Goal: Use online tool/utility: Utilize a website feature to perform a specific function

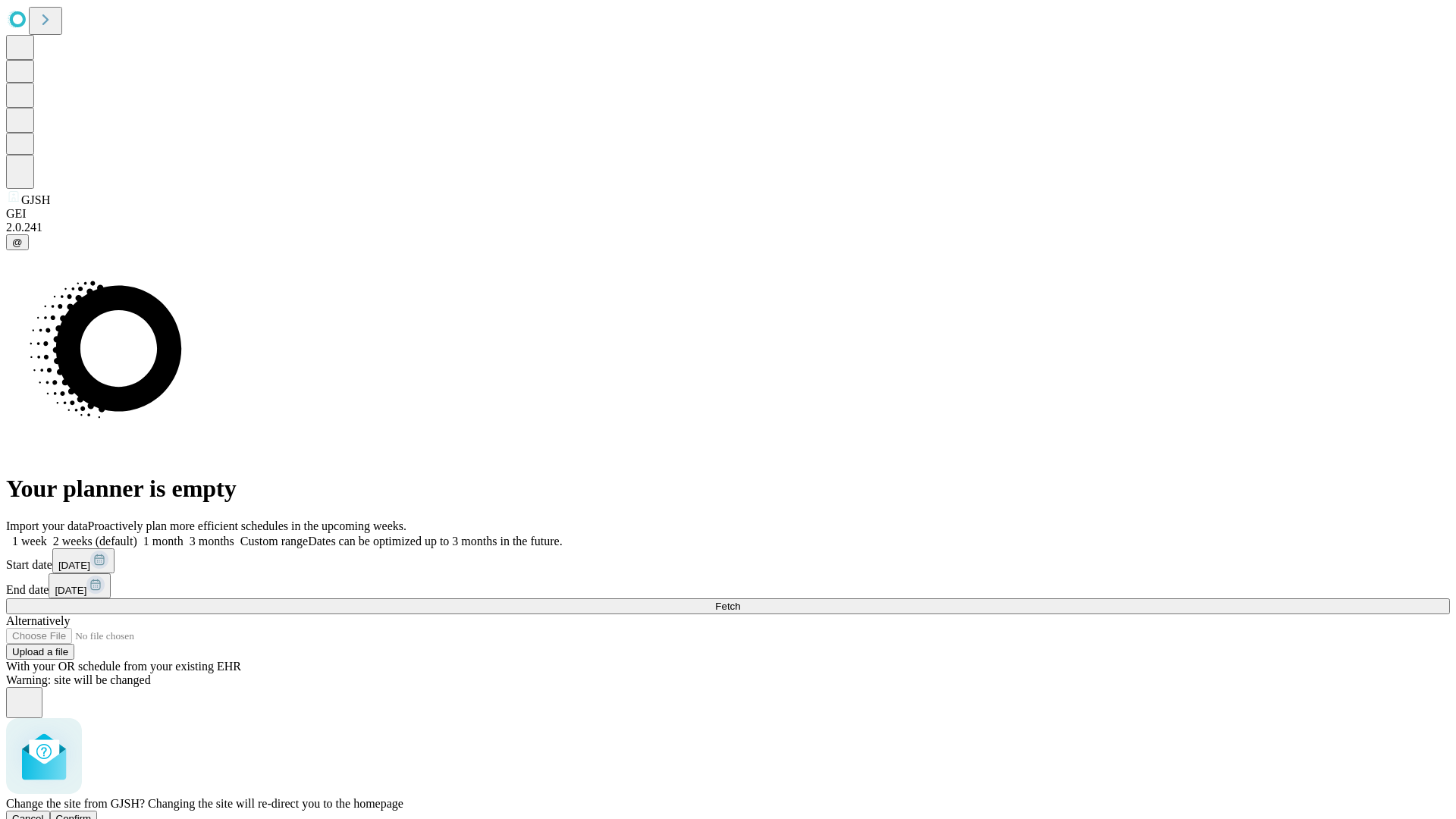
click at [92, 813] on span "Confirm" at bounding box center [74, 818] width 36 height 11
click at [183, 535] on label "1 month" at bounding box center [160, 541] width 46 height 13
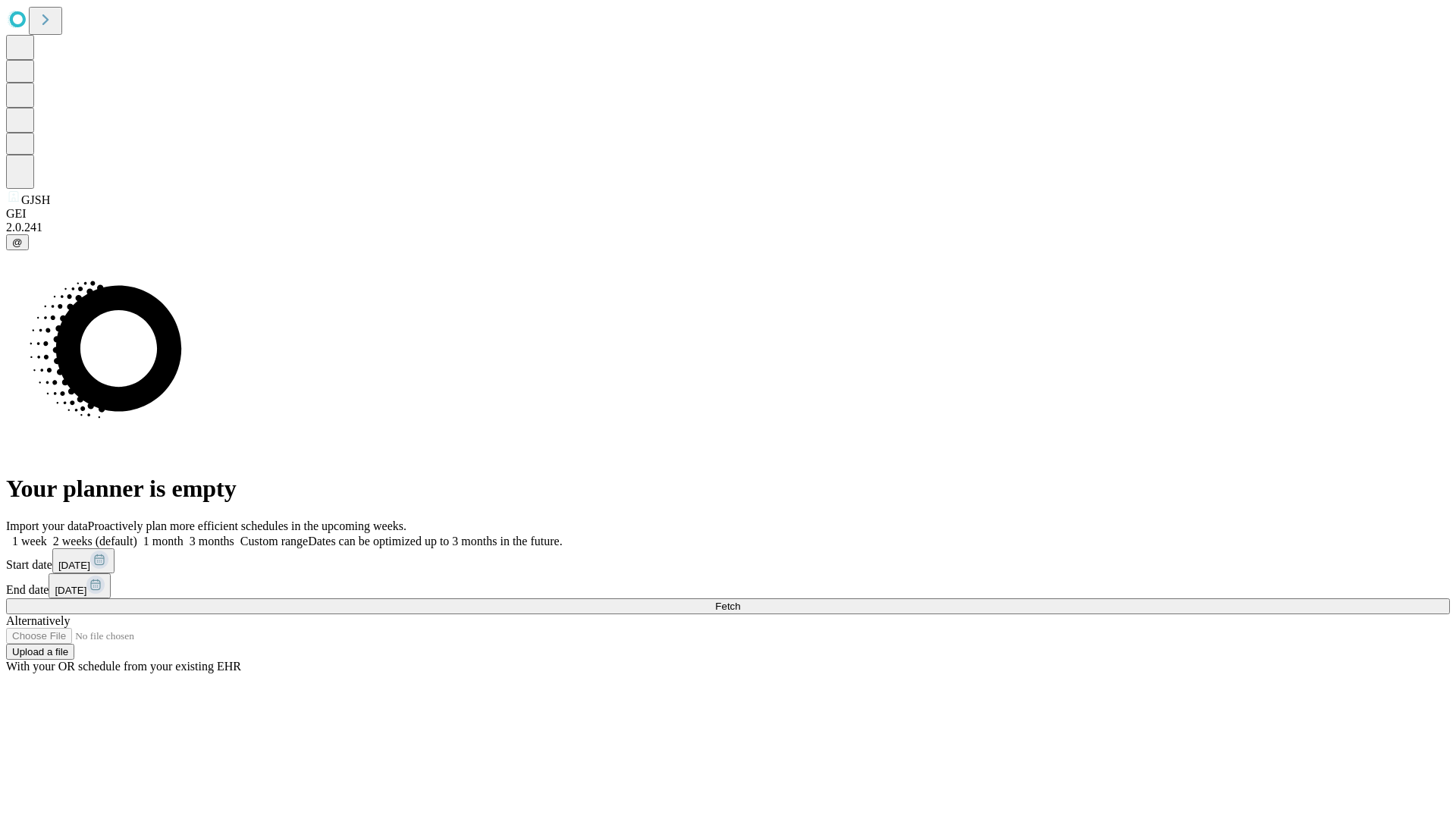
click at [740, 600] on span "Fetch" at bounding box center [727, 606] width 25 height 11
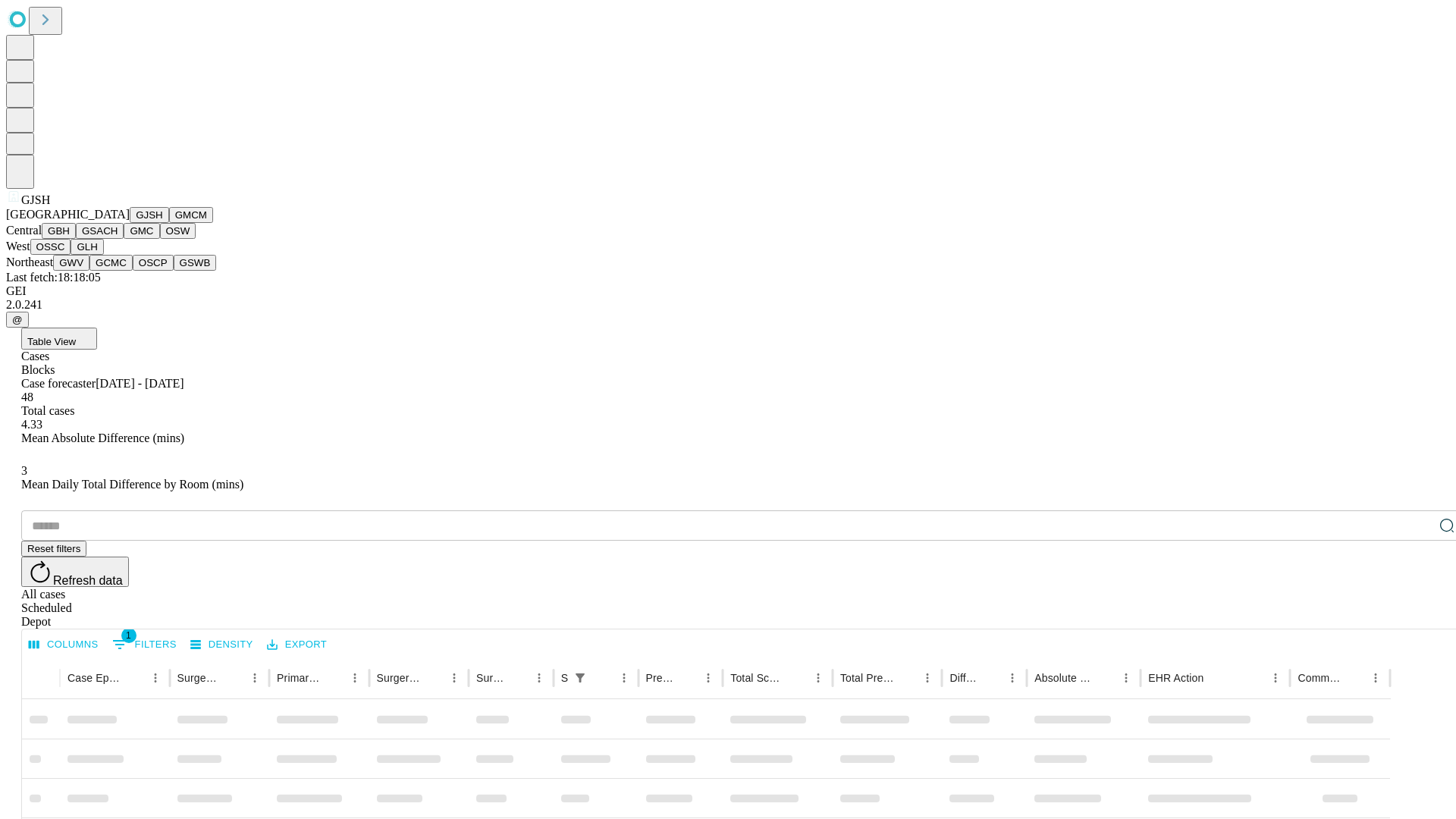
click at [169, 223] on button "GMCM" at bounding box center [191, 215] width 44 height 16
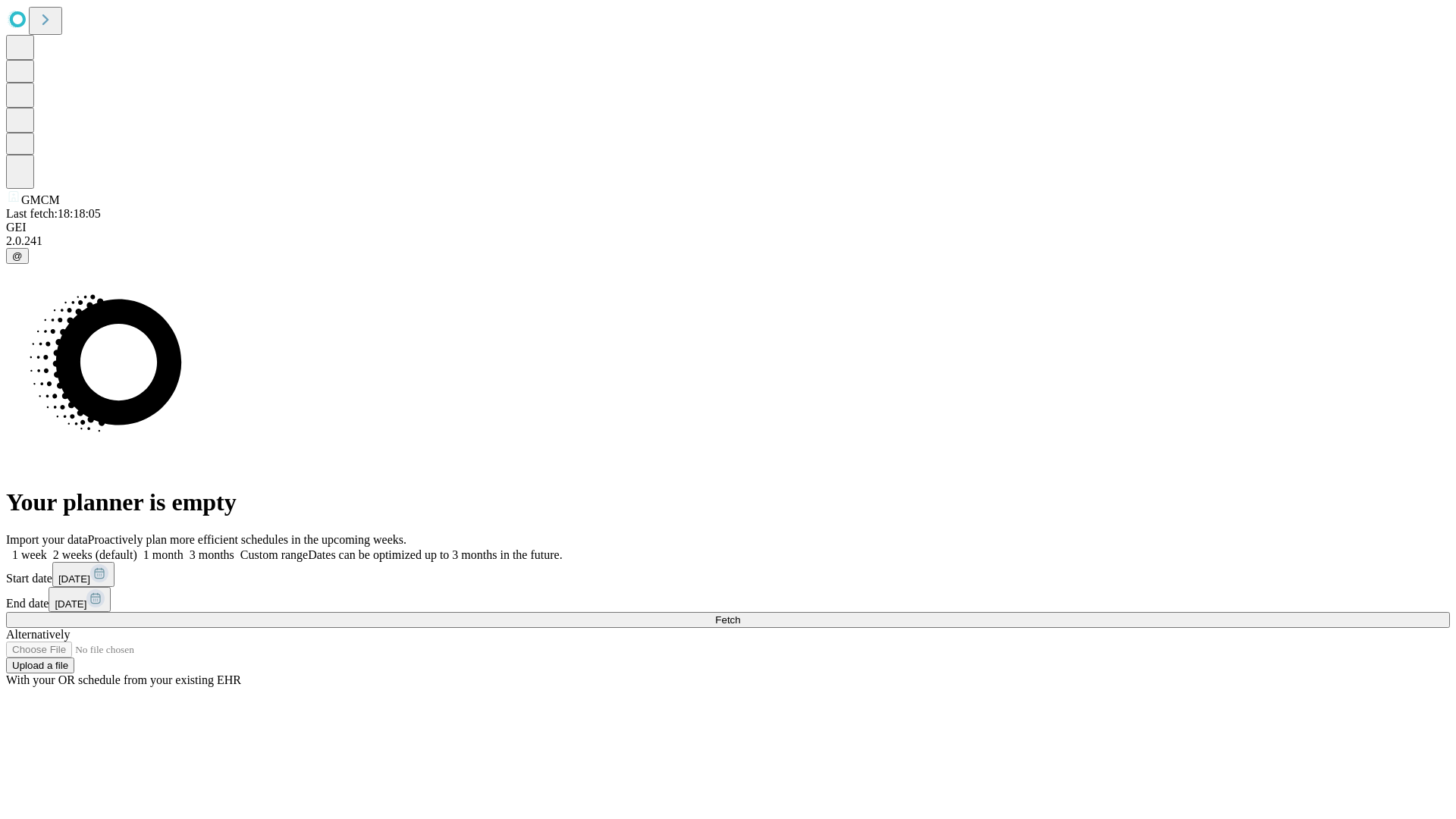
click at [183, 548] on label "1 month" at bounding box center [160, 555] width 46 height 13
click at [740, 614] on span "Fetch" at bounding box center [727, 620] width 25 height 11
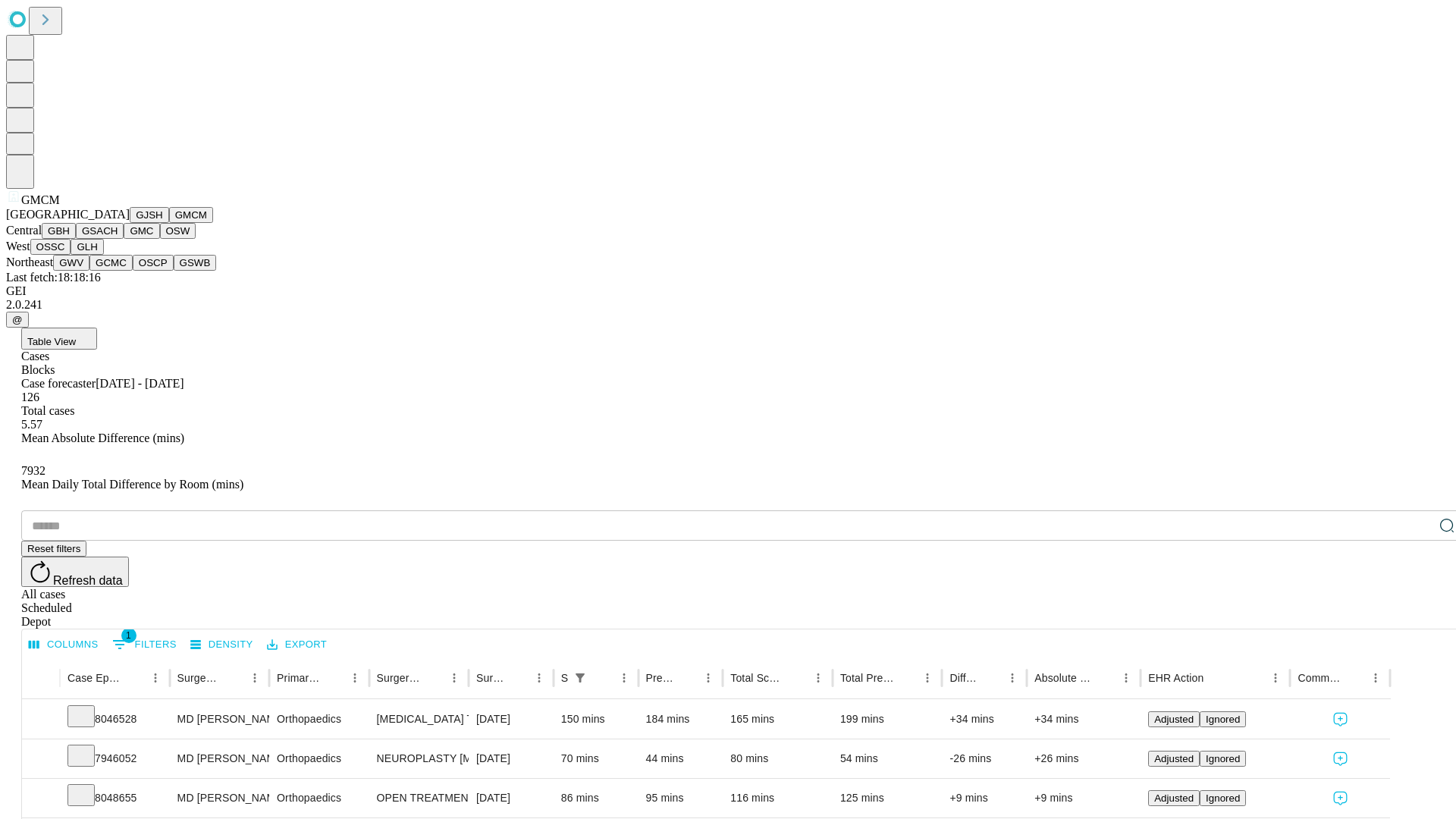
click at [76, 239] on button "GBH" at bounding box center [59, 231] width 34 height 16
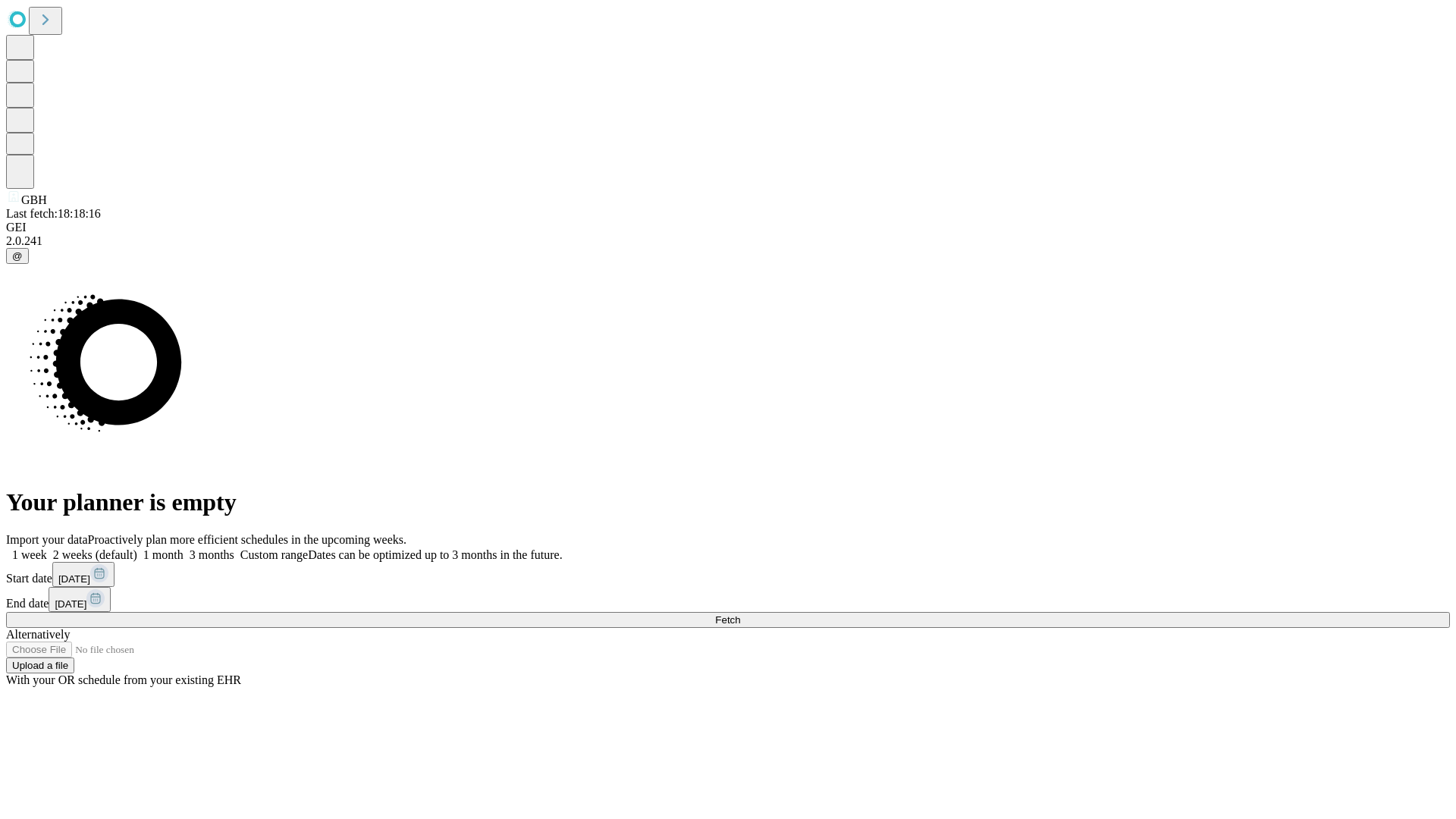
click at [183, 548] on label "1 month" at bounding box center [160, 555] width 46 height 13
click at [740, 614] on span "Fetch" at bounding box center [727, 620] width 25 height 11
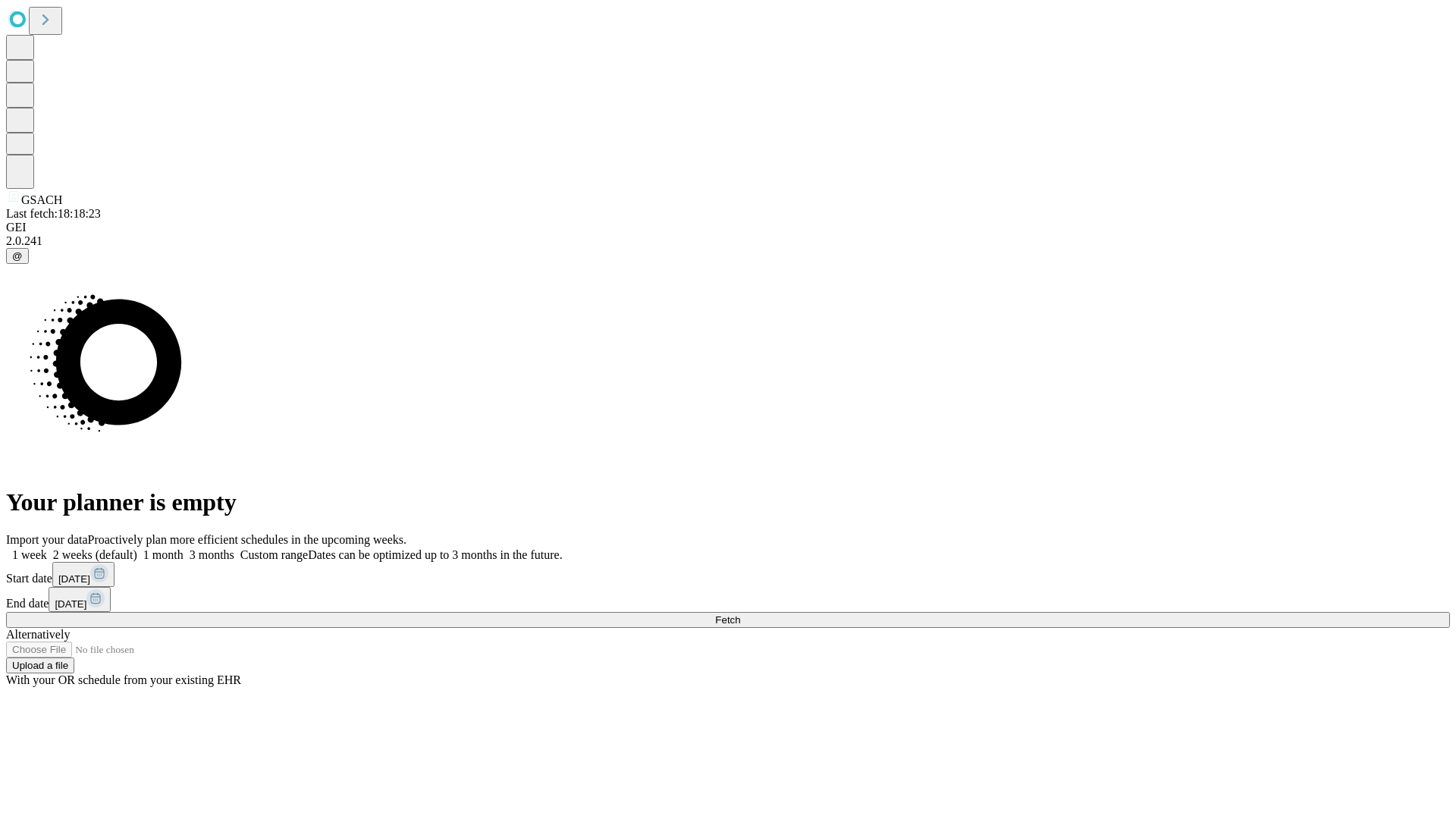
click at [740, 614] on span "Fetch" at bounding box center [727, 620] width 25 height 11
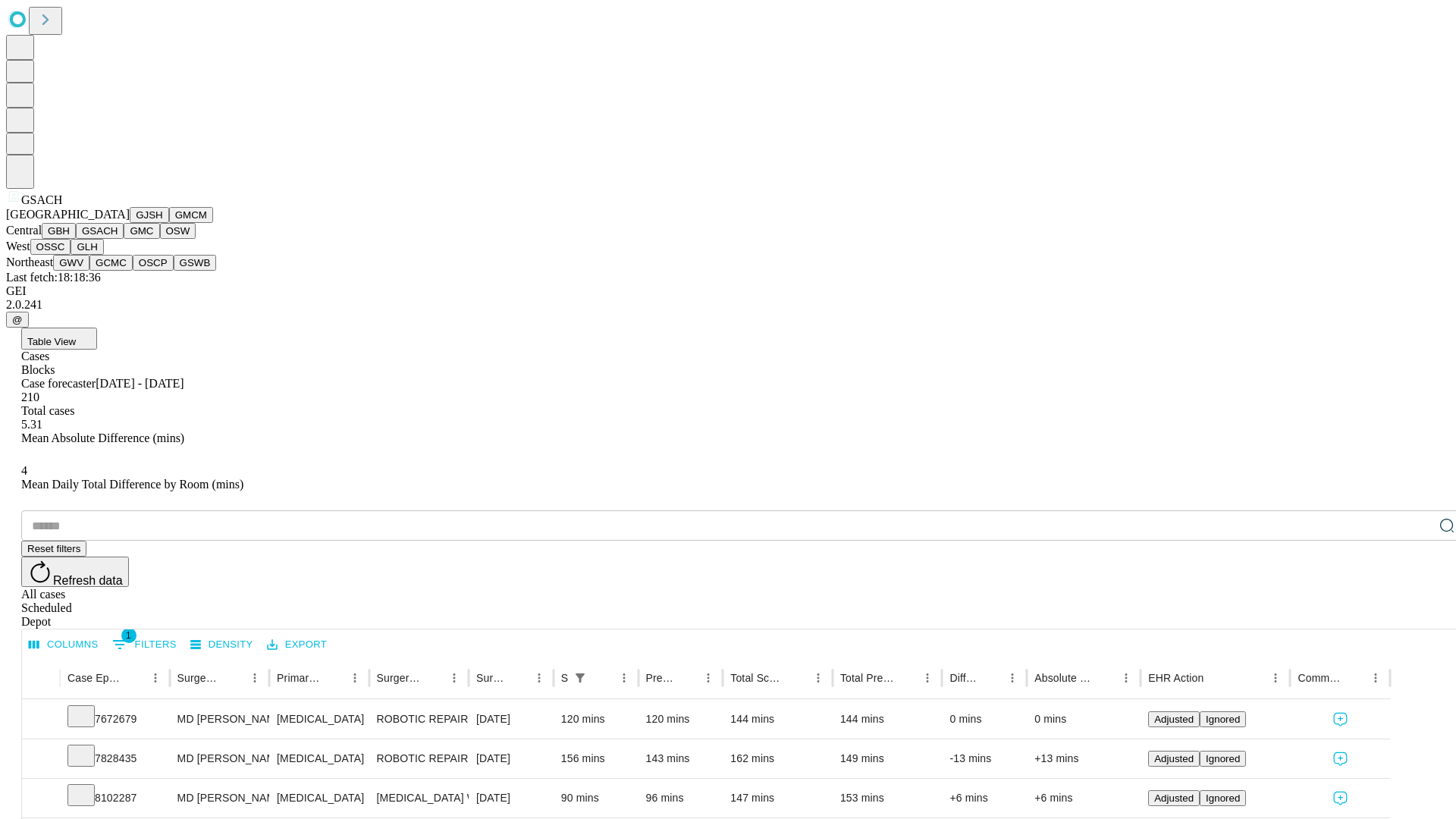
click at [124, 239] on button "GMC" at bounding box center [141, 231] width 36 height 16
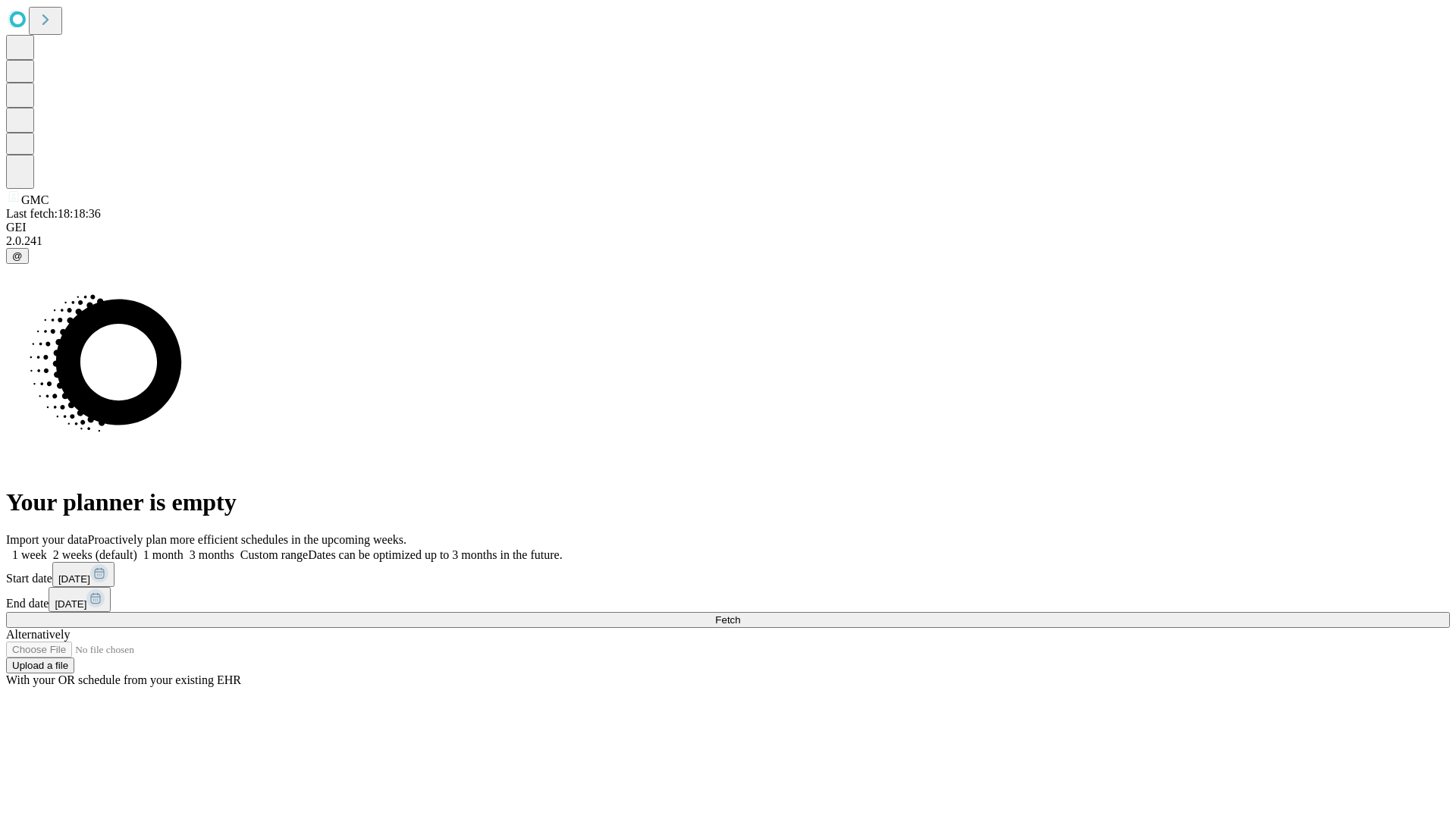
click at [183, 548] on label "1 month" at bounding box center [160, 555] width 46 height 13
click at [740, 614] on span "Fetch" at bounding box center [727, 620] width 25 height 11
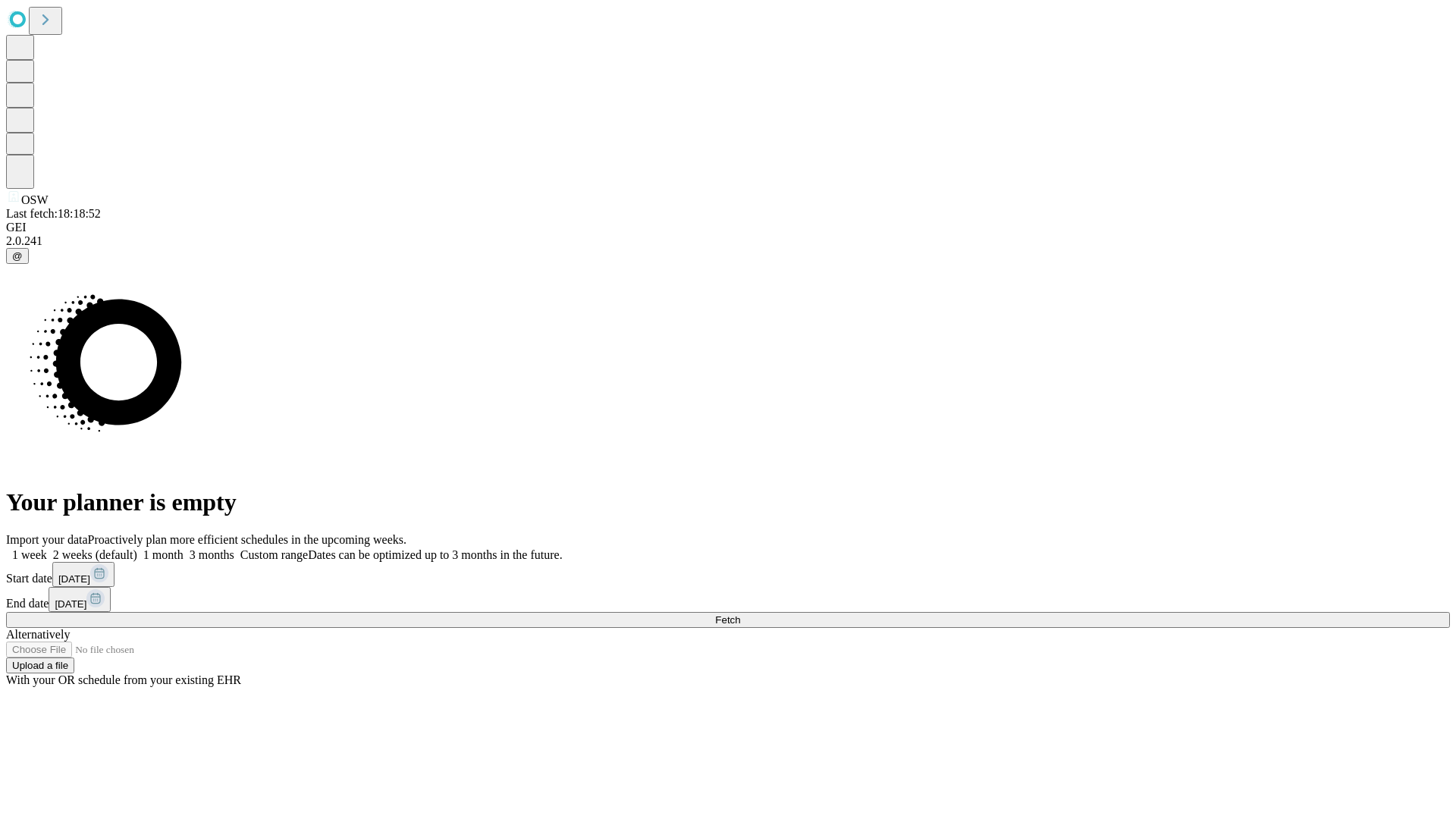
click at [183, 548] on label "1 month" at bounding box center [160, 555] width 46 height 13
click at [740, 614] on span "Fetch" at bounding box center [727, 620] width 25 height 11
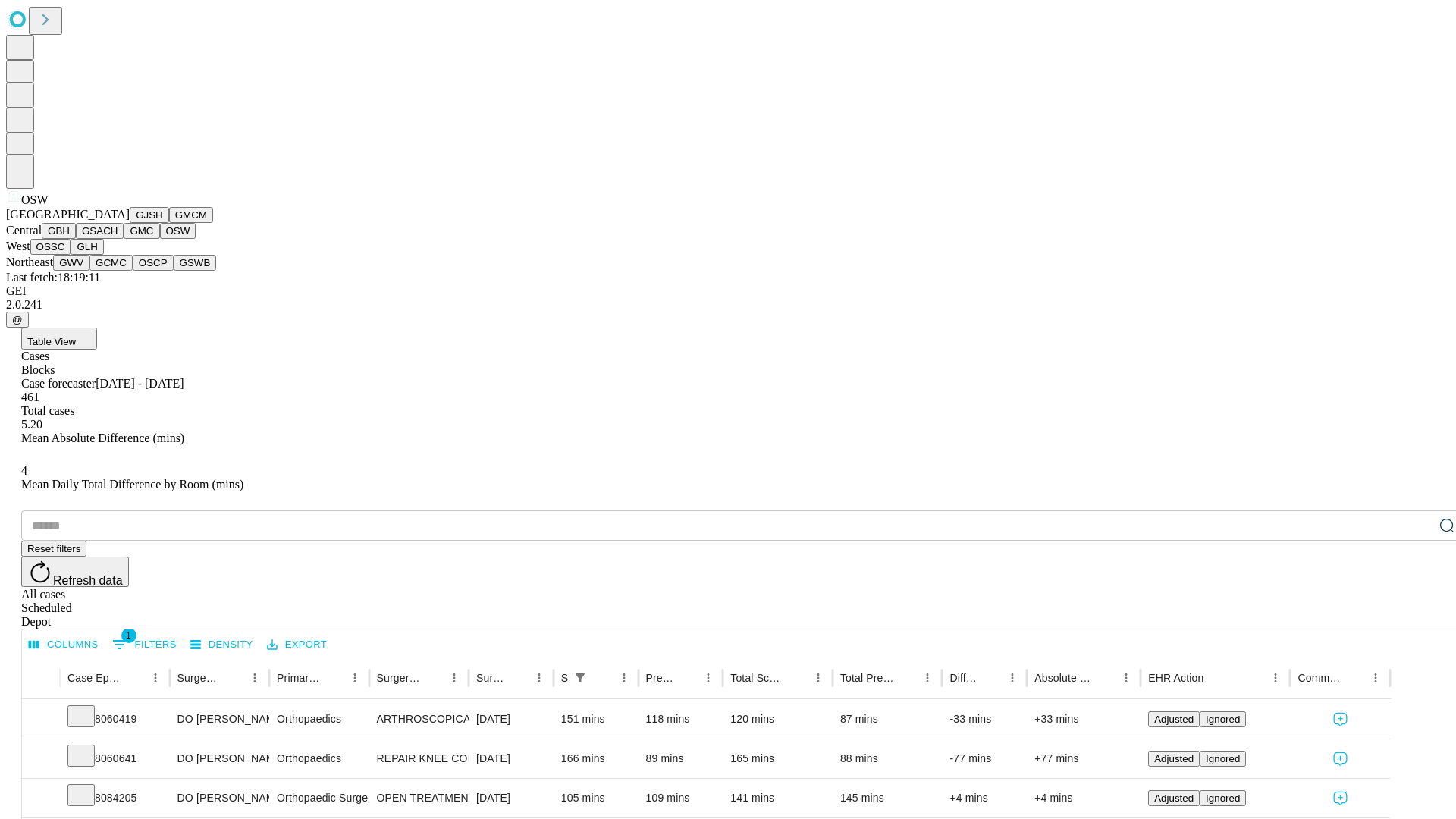
click at [71, 254] on button "OSSC" at bounding box center [51, 247] width 41 height 16
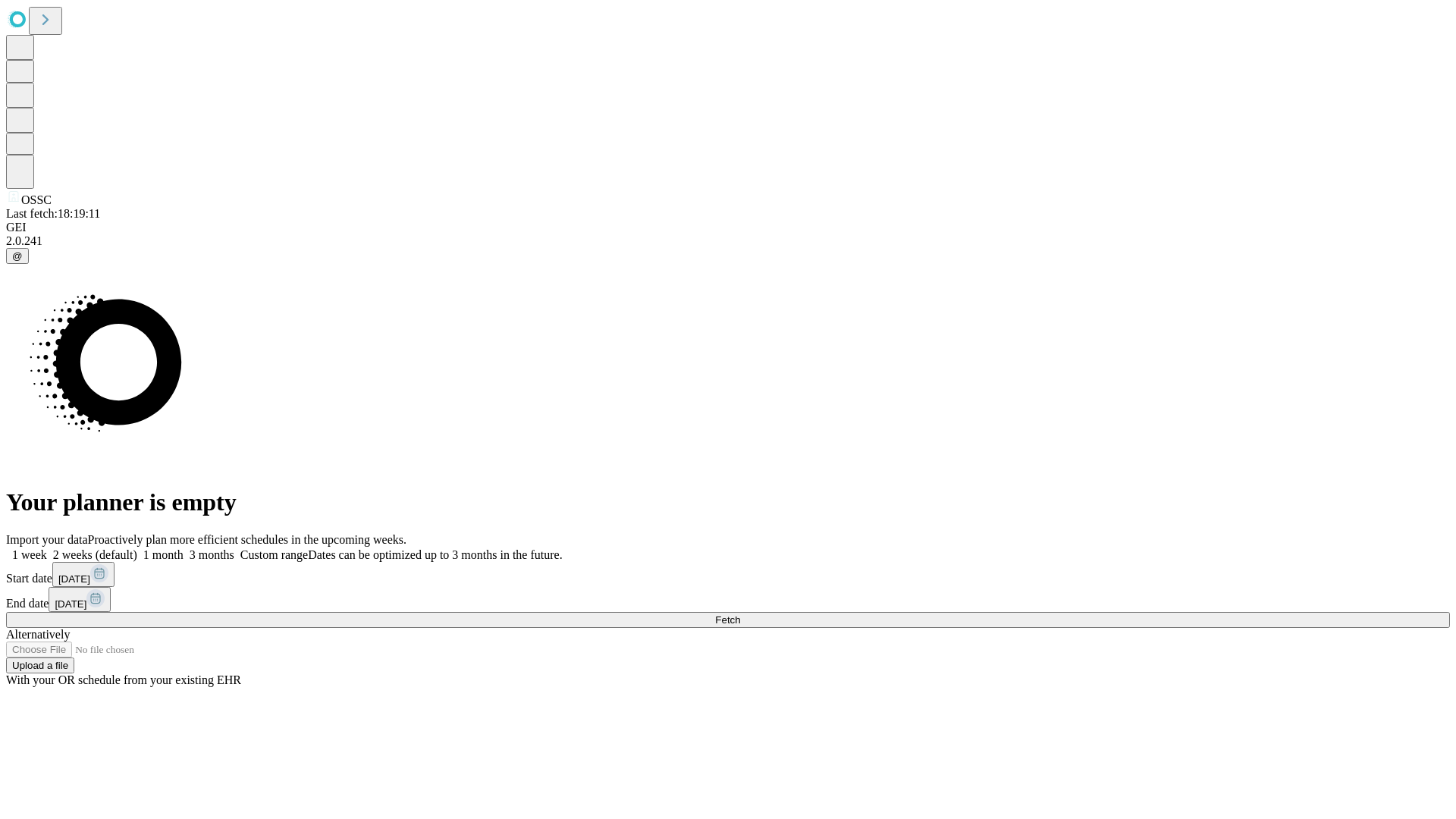
click at [183, 548] on label "1 month" at bounding box center [160, 555] width 46 height 13
click at [740, 614] on span "Fetch" at bounding box center [727, 620] width 25 height 11
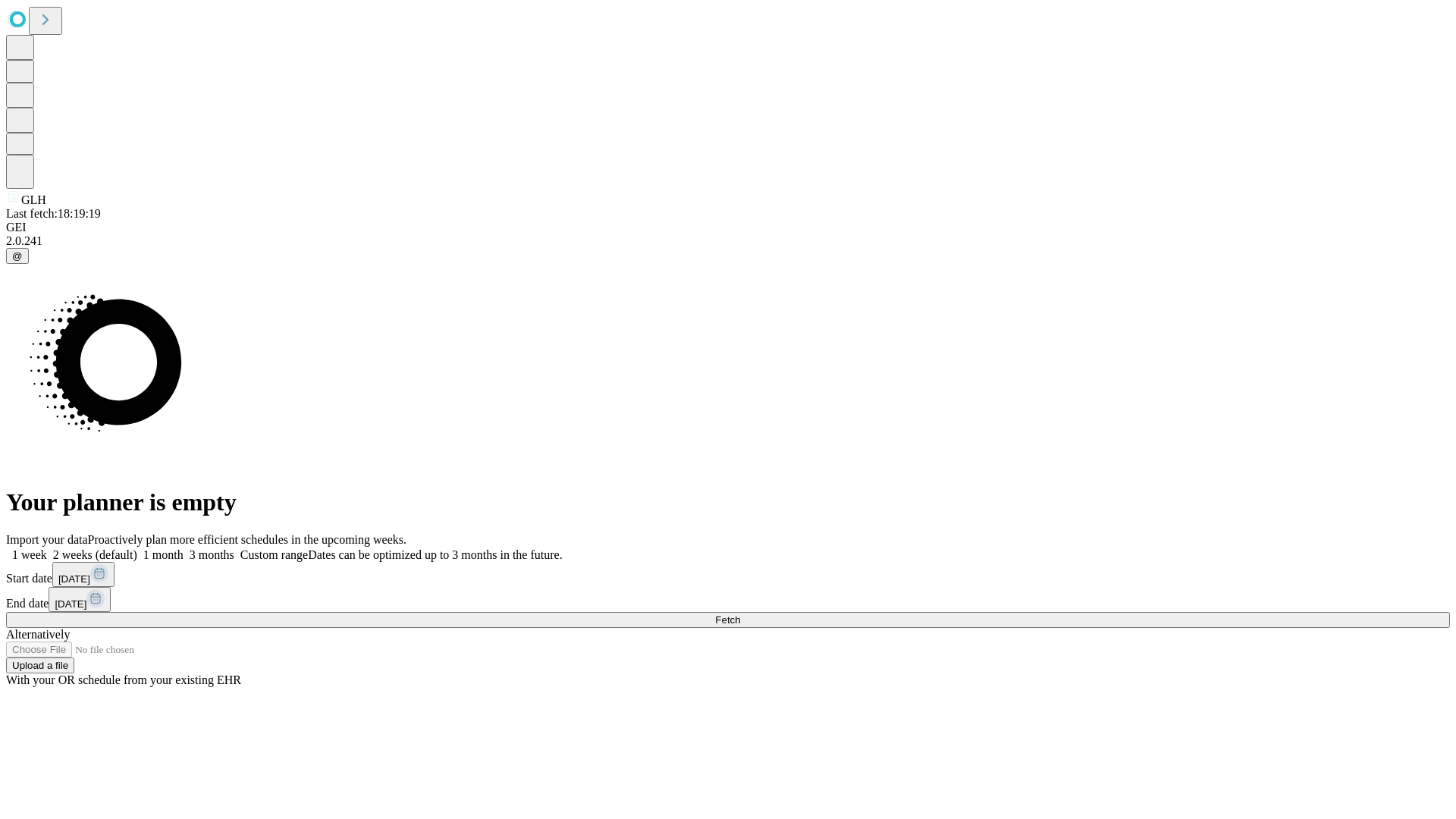
click at [183, 548] on label "1 month" at bounding box center [160, 555] width 46 height 13
click at [740, 614] on span "Fetch" at bounding box center [727, 620] width 25 height 11
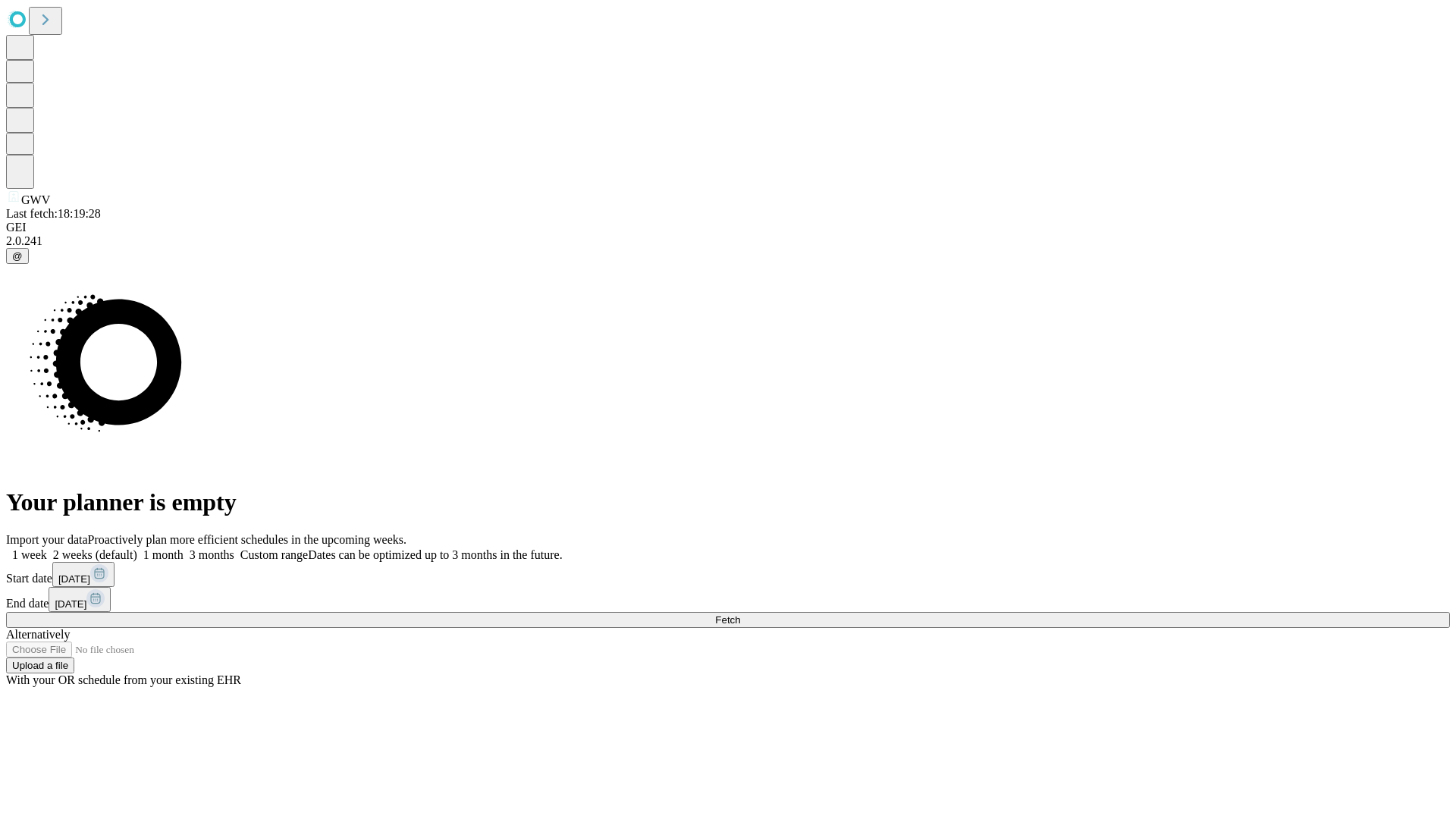
click at [740, 614] on span "Fetch" at bounding box center [727, 620] width 25 height 11
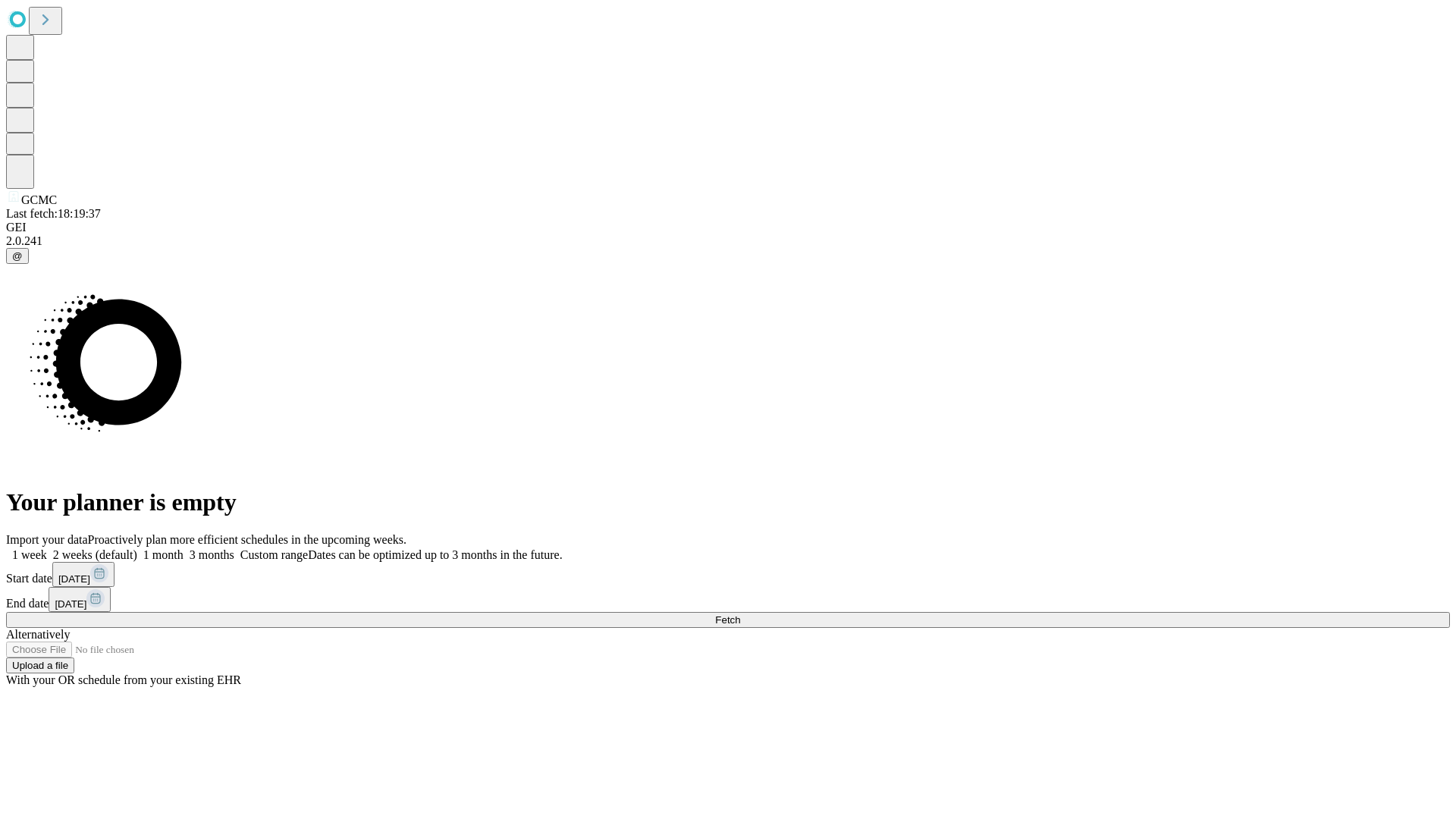
click at [183, 548] on label "1 month" at bounding box center [160, 555] width 46 height 13
click at [740, 614] on span "Fetch" at bounding box center [727, 620] width 25 height 11
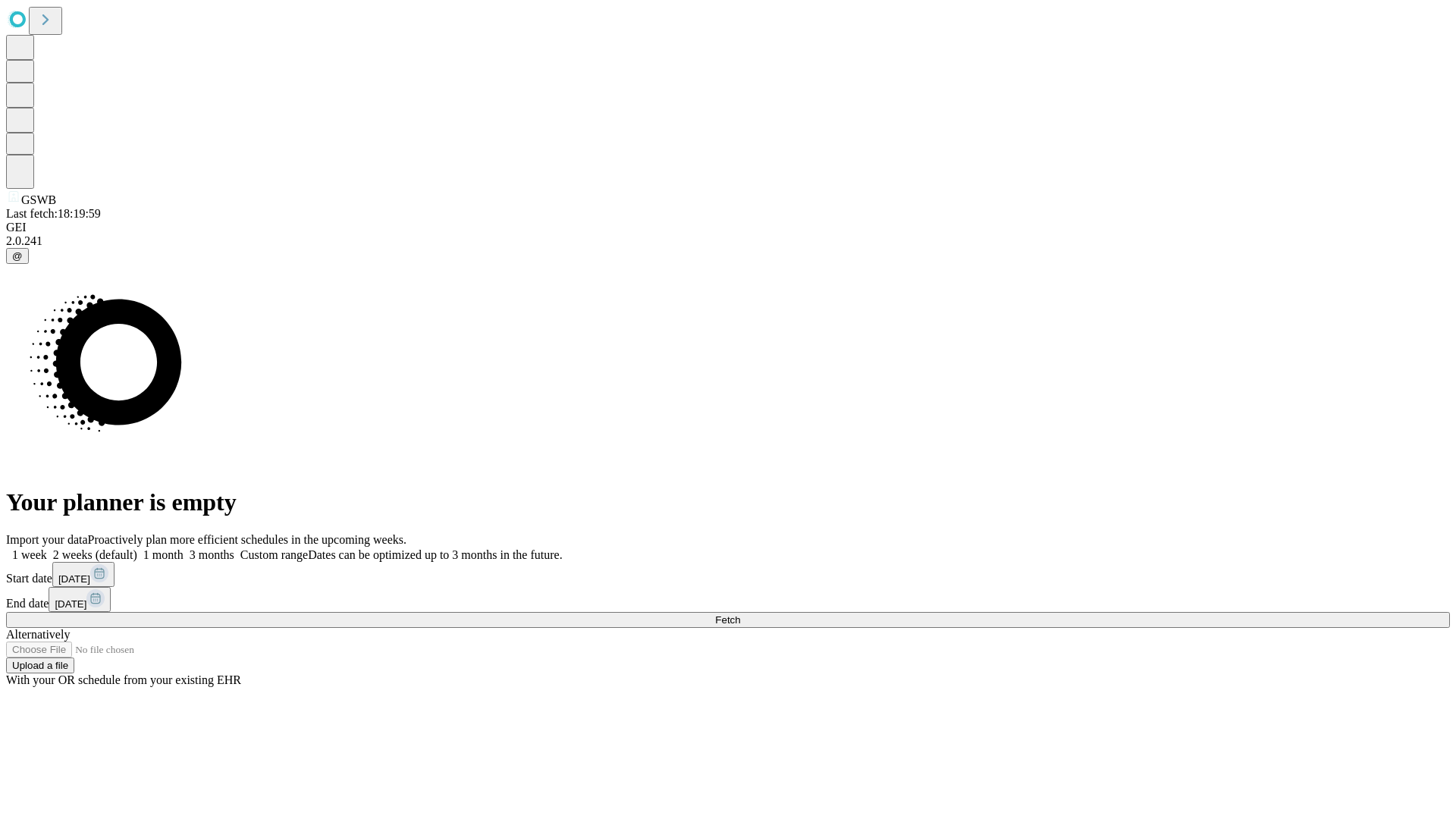
click at [740, 614] on span "Fetch" at bounding box center [727, 620] width 25 height 11
